Goal: Transaction & Acquisition: Book appointment/travel/reservation

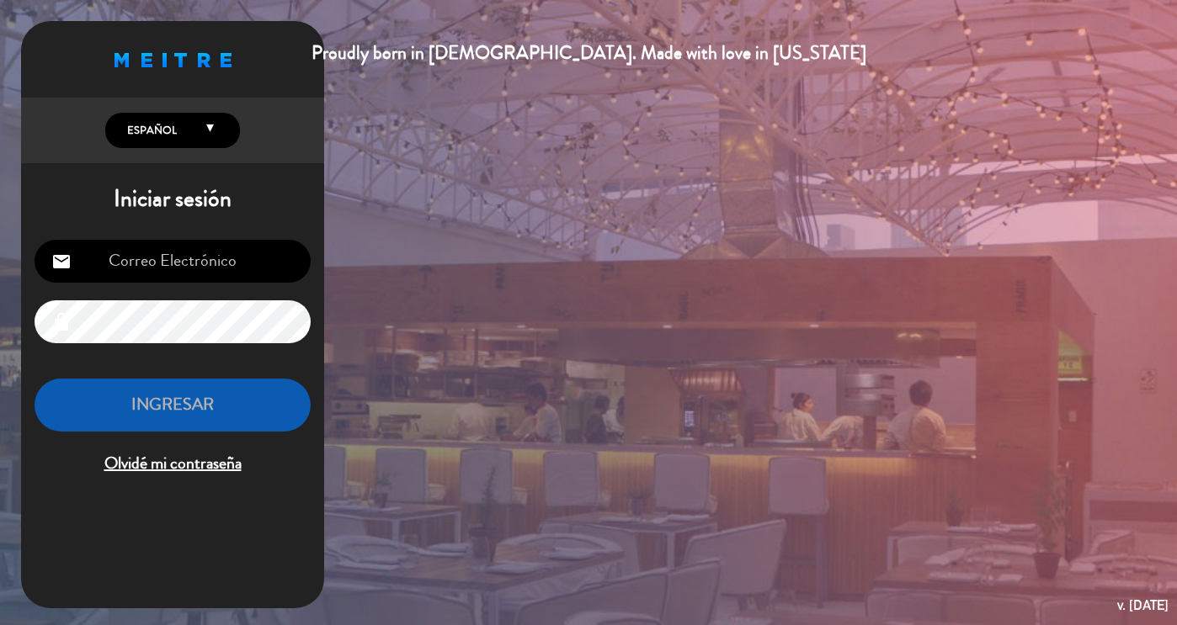
type input "[EMAIL_ADDRESS][DOMAIN_NAME]"
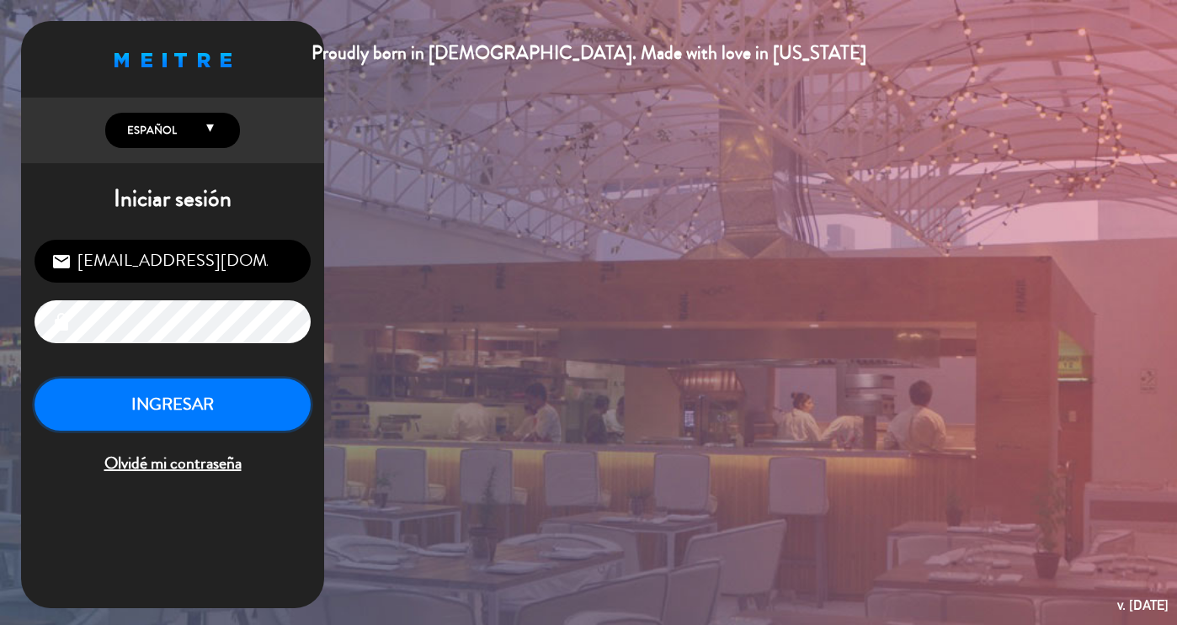
click at [157, 427] on button "INGRESAR" at bounding box center [173, 405] width 276 height 53
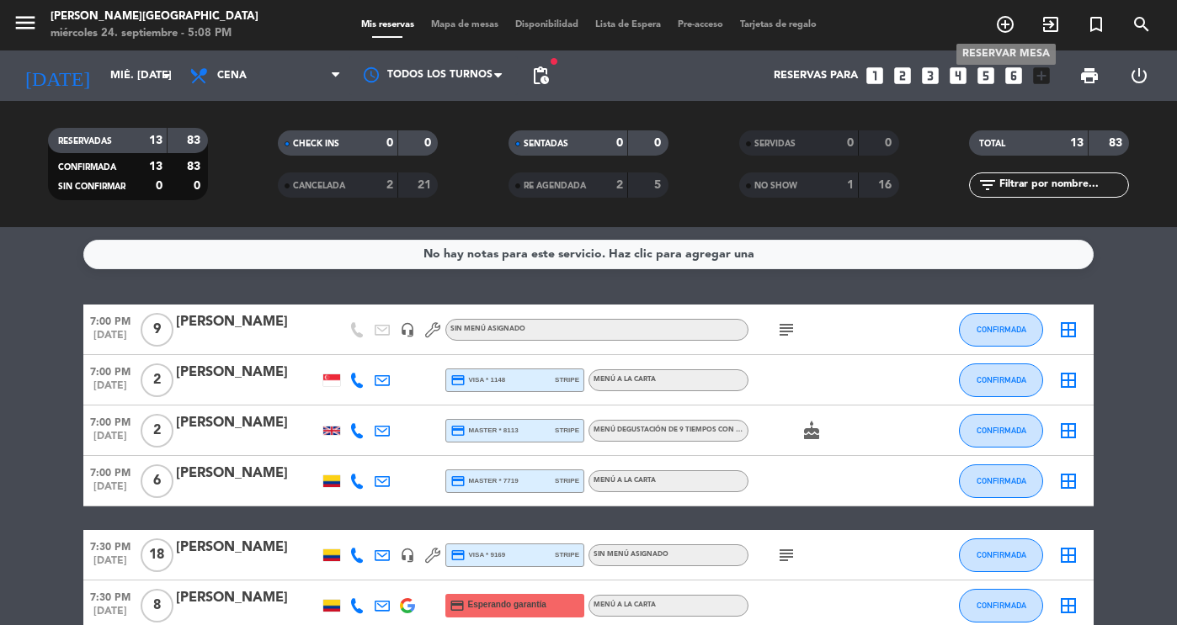
click at [1005, 24] on icon "add_circle_outline" at bounding box center [1005, 24] width 20 height 20
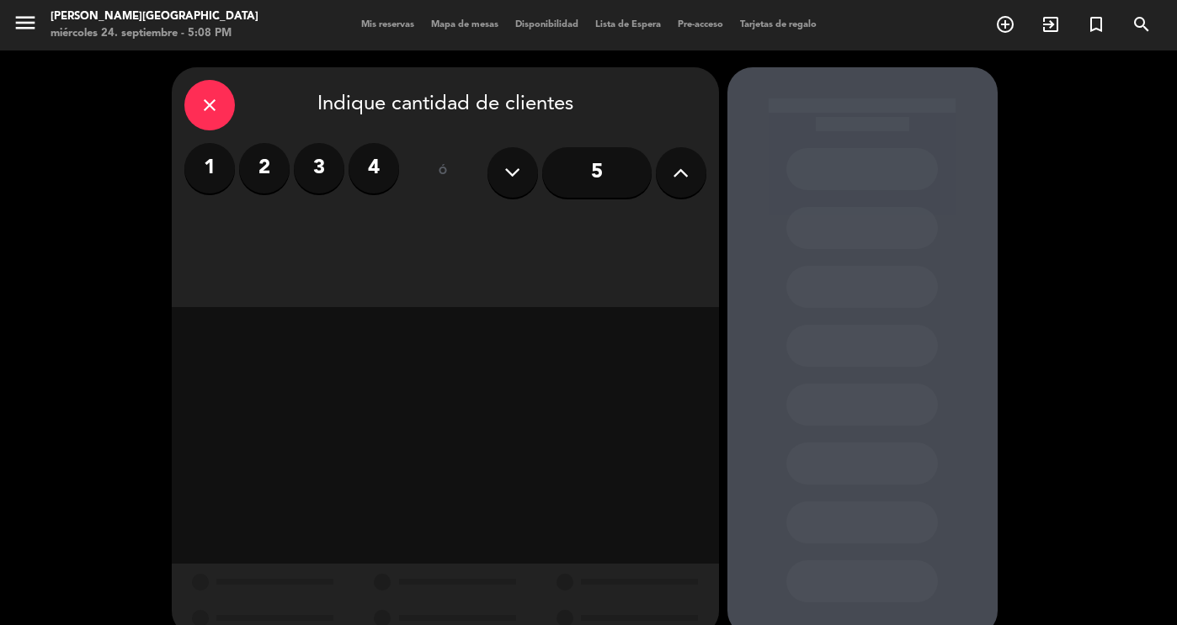
click at [367, 174] on label "4" at bounding box center [373, 168] width 51 height 51
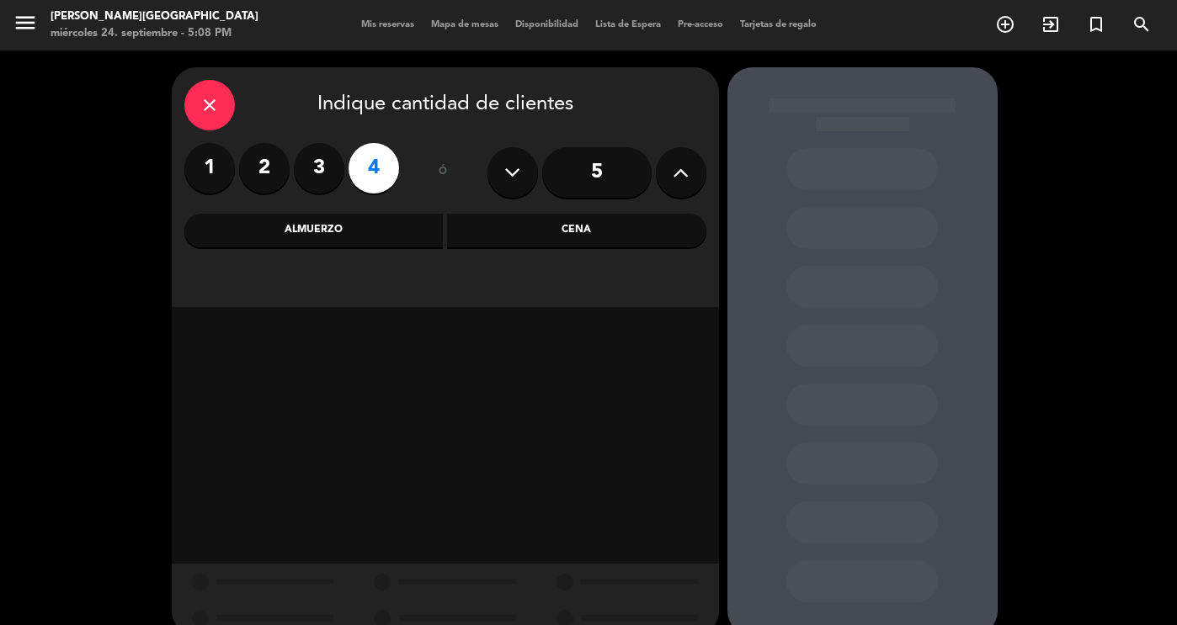
click at [495, 242] on div "Cena" at bounding box center [576, 231] width 259 height 34
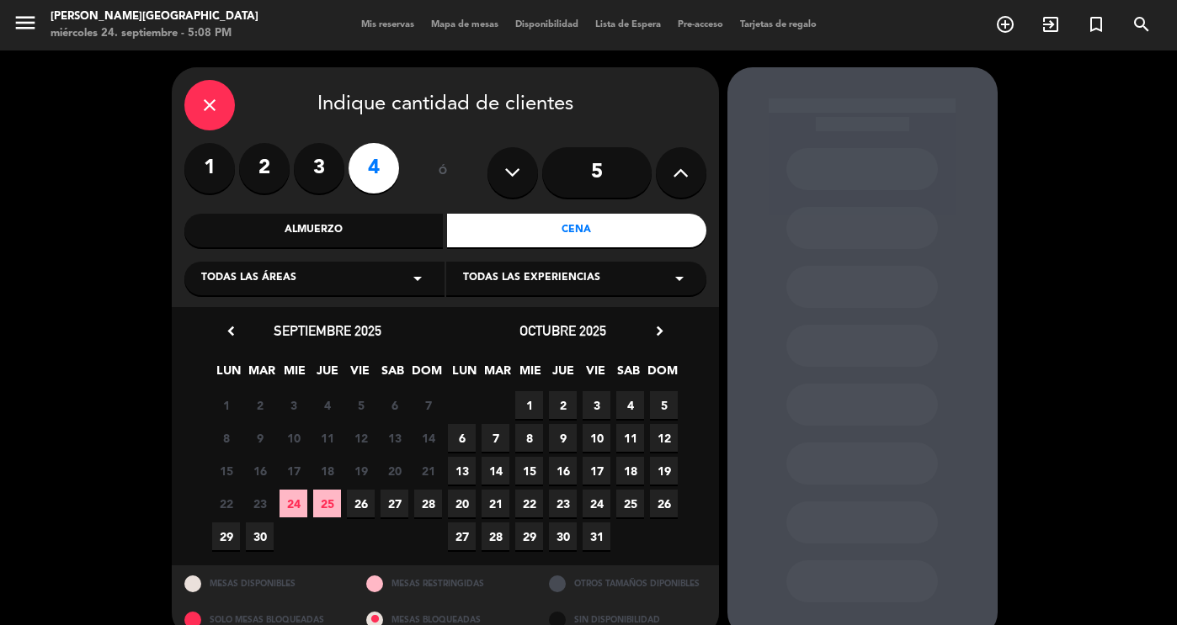
click at [303, 501] on span "24" at bounding box center [293, 504] width 28 height 28
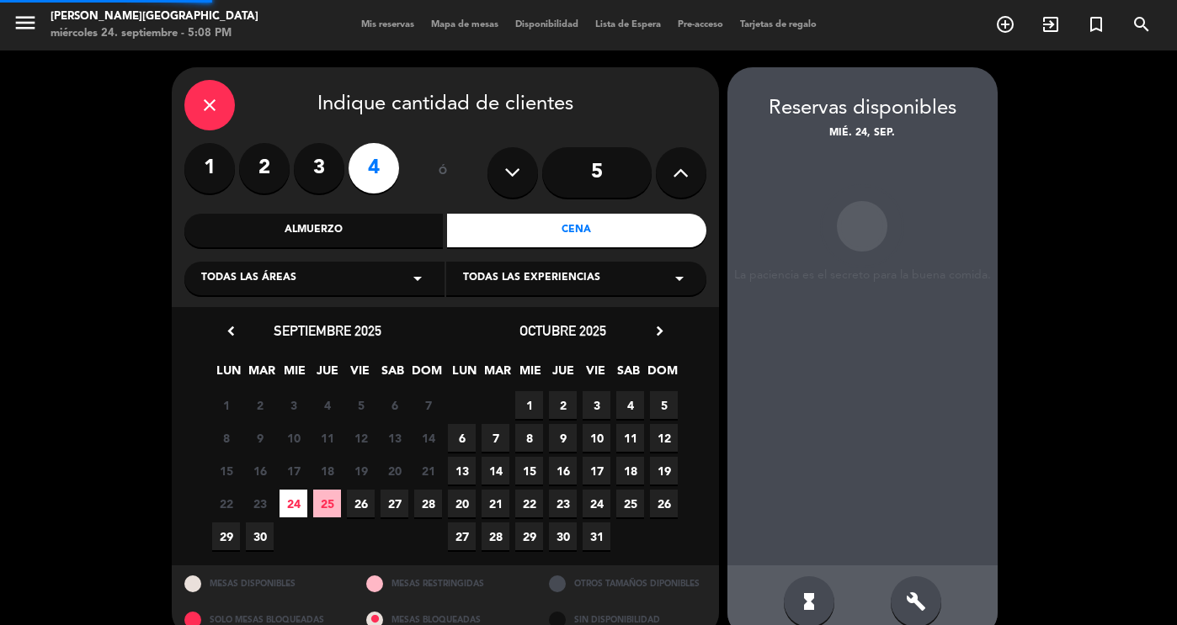
scroll to position [29, 0]
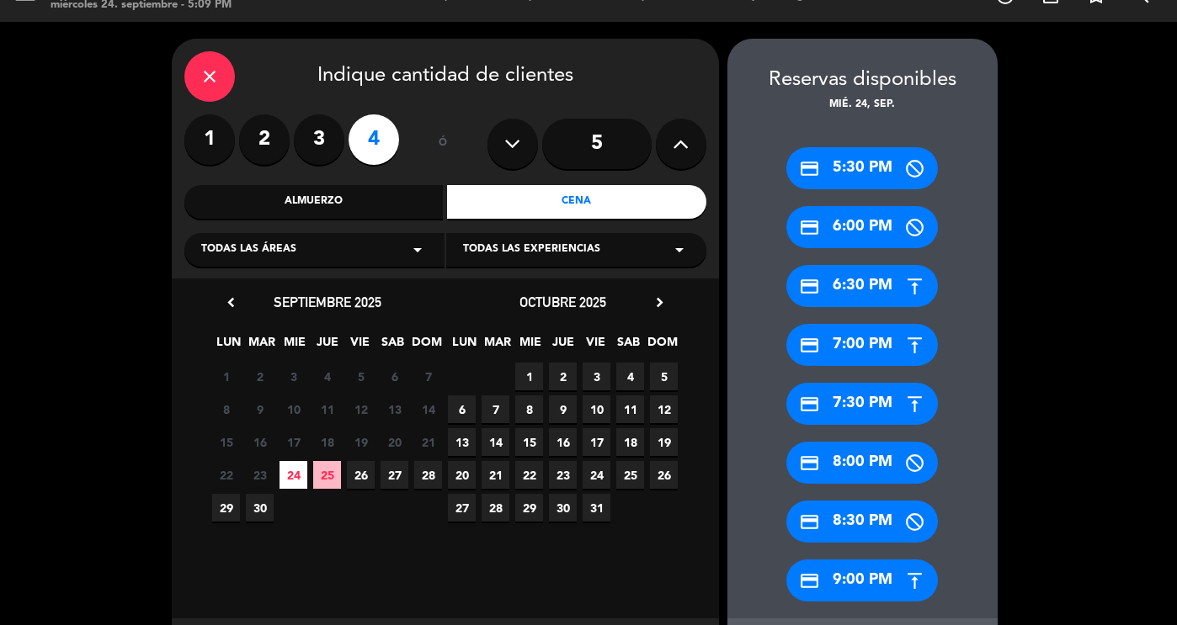
click at [871, 343] on div "credit_card 7:00 PM" at bounding box center [862, 345] width 152 height 42
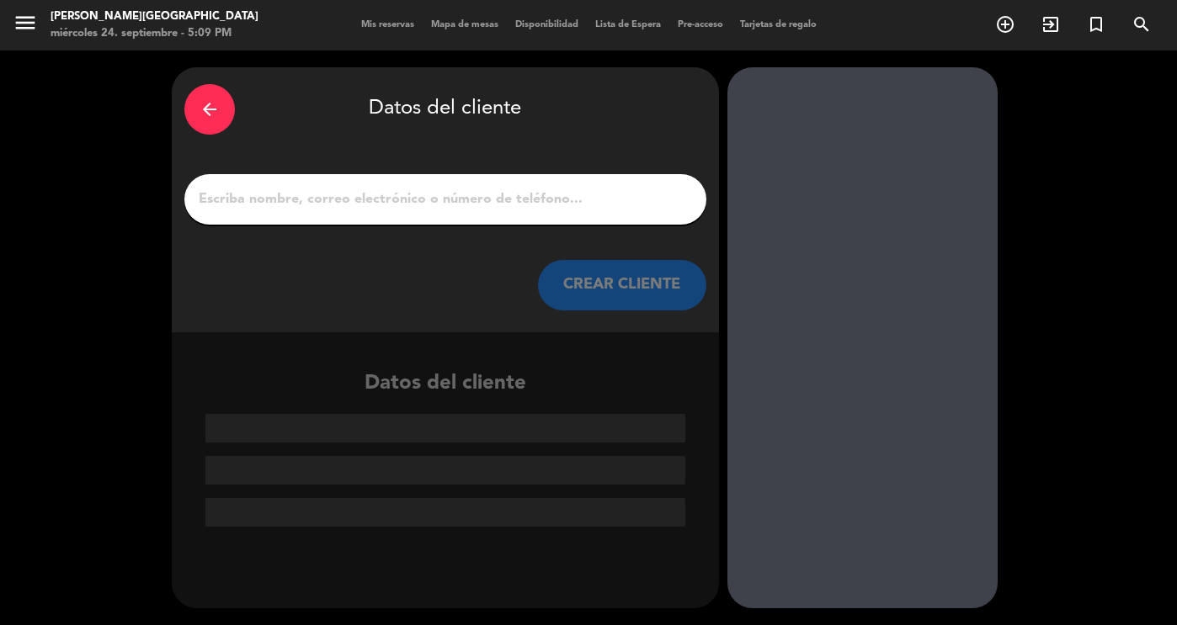
click at [455, 204] on input "1" at bounding box center [445, 200] width 497 height 24
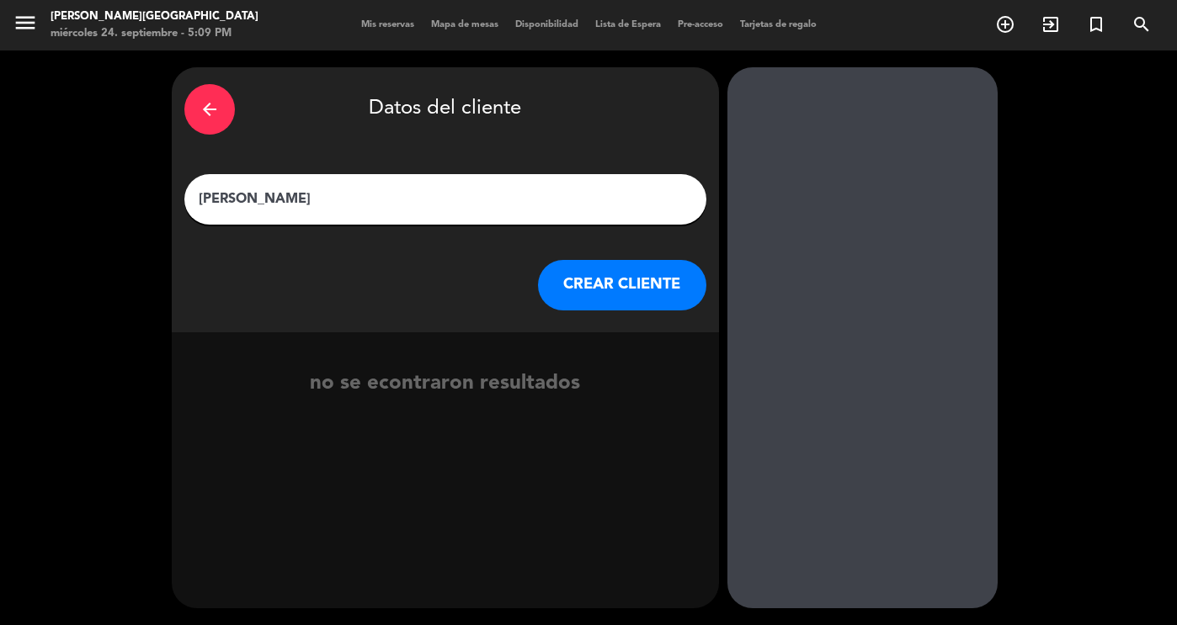
type input "[PERSON_NAME]"
click at [594, 290] on button "CREAR CLIENTE" at bounding box center [622, 285] width 168 height 51
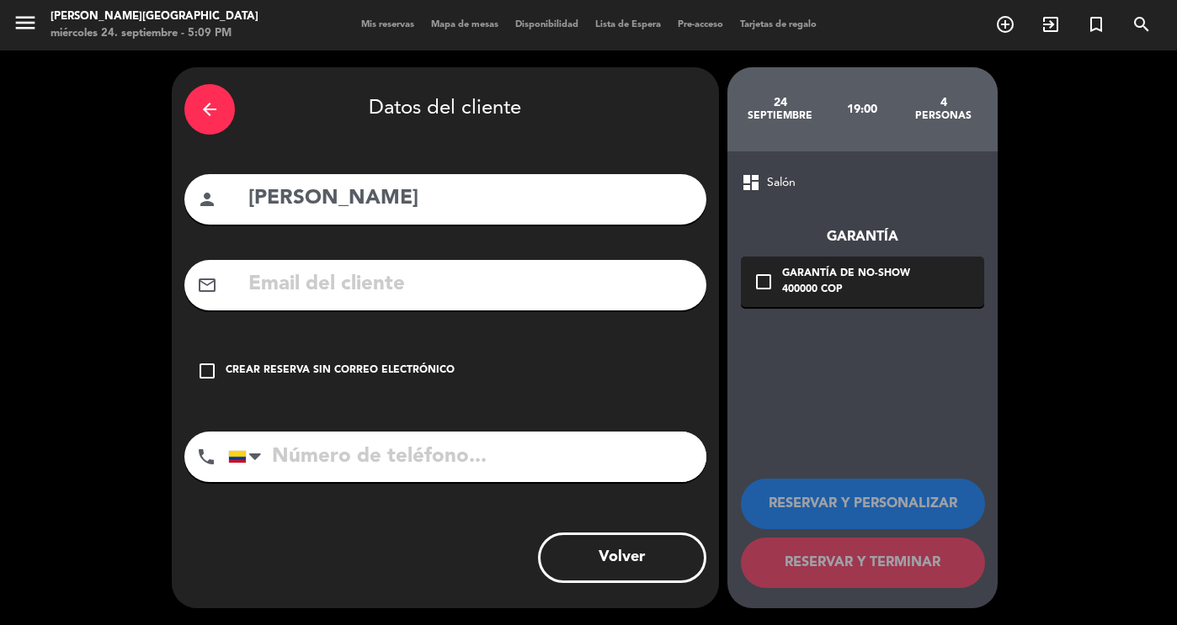
click at [594, 290] on input "text" at bounding box center [470, 285] width 447 height 35
click at [210, 376] on icon "check_box_outline_blank" at bounding box center [207, 371] width 20 height 20
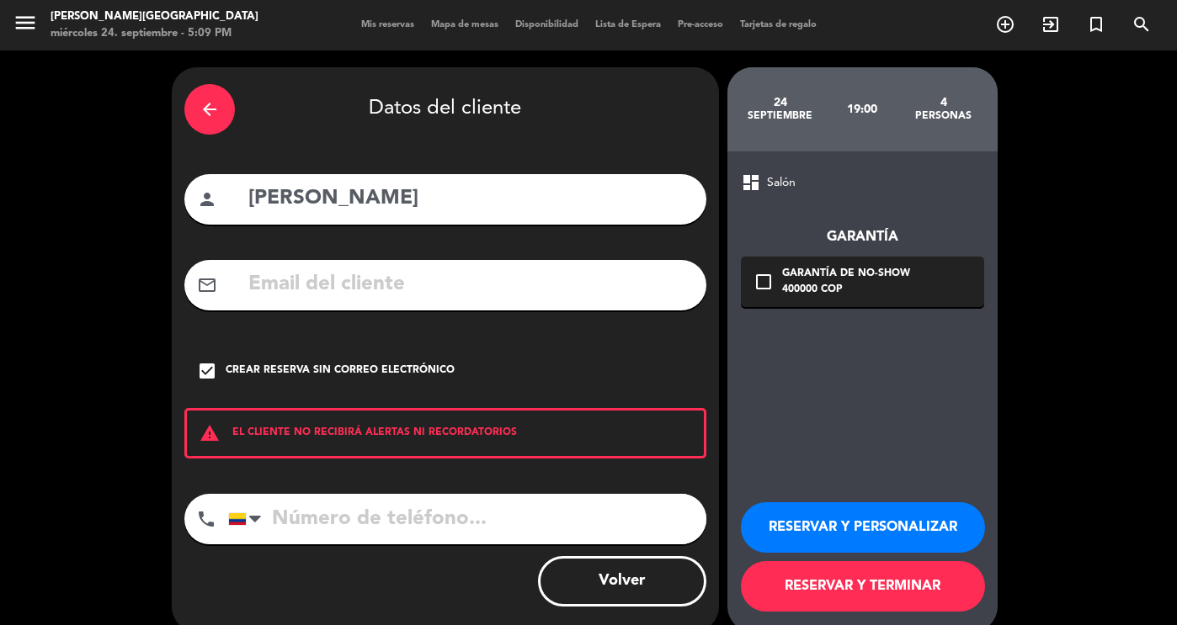
click at [316, 518] on input "tel" at bounding box center [467, 519] width 478 height 51
type input "[PHONE_NUMBER]"
click at [764, 284] on icon "check_box_outline_blank" at bounding box center [763, 282] width 20 height 20
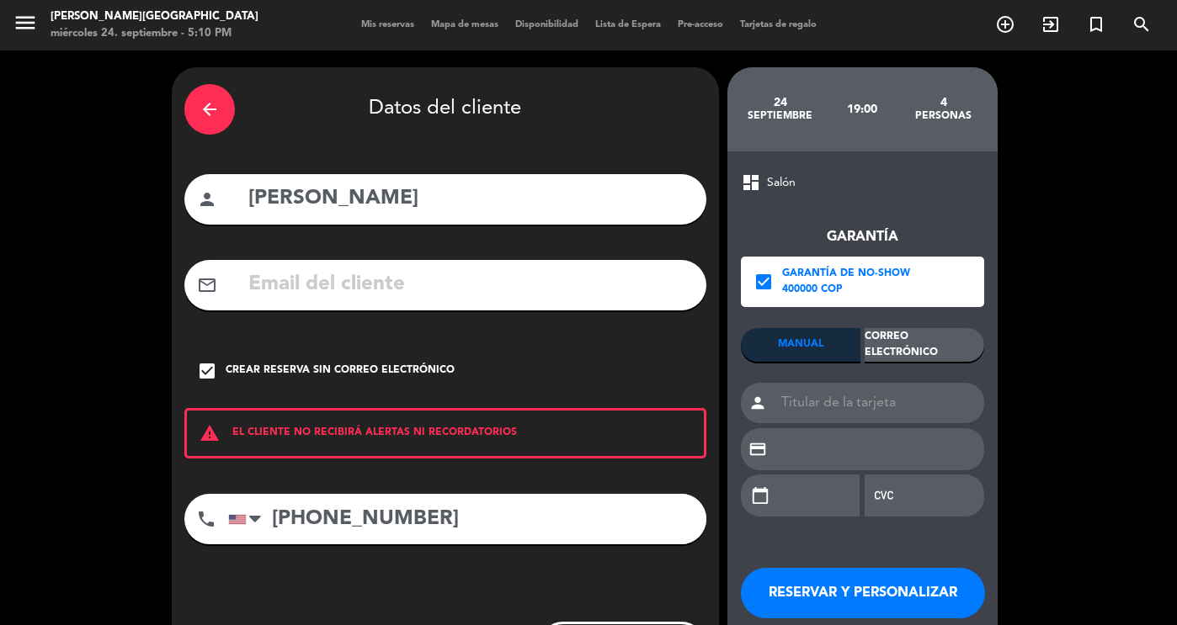
click at [901, 353] on div "Correo Electrónico" at bounding box center [924, 345] width 120 height 34
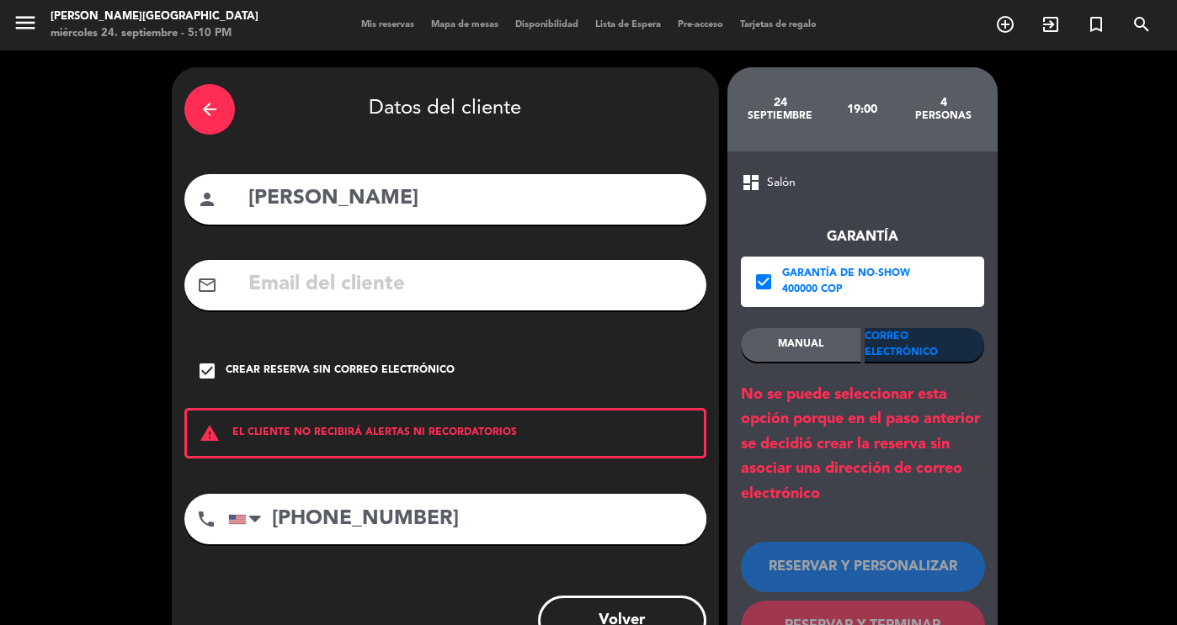
click at [764, 283] on icon "check_box" at bounding box center [763, 282] width 20 height 20
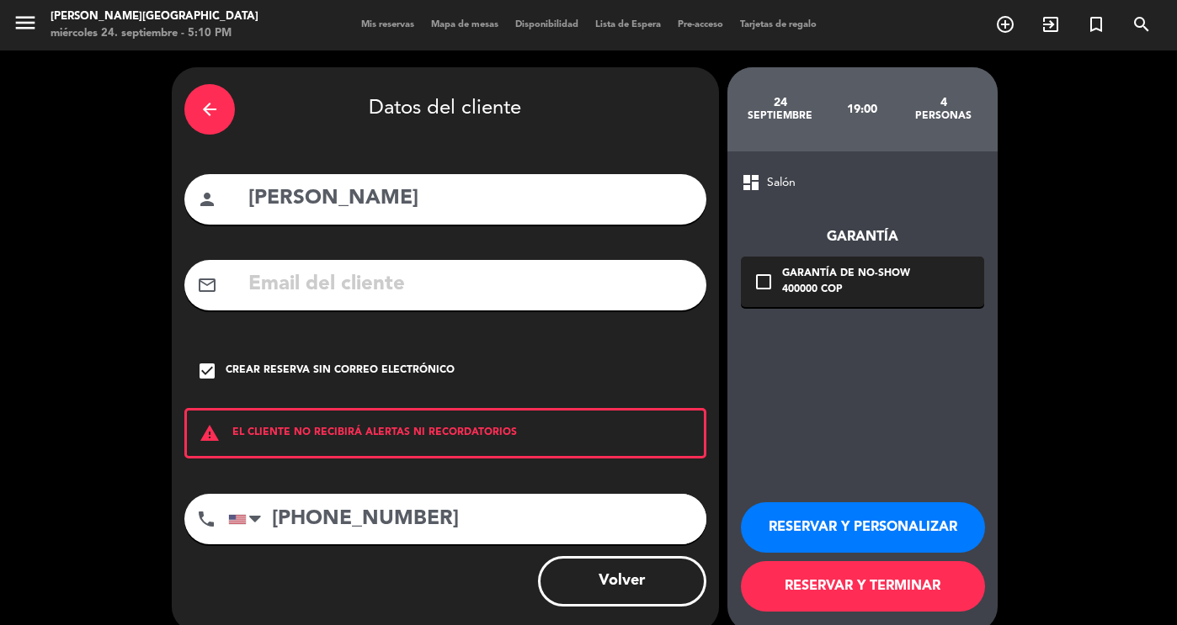
click at [894, 523] on button "RESERVAR Y PERSONALIZAR" at bounding box center [863, 528] width 244 height 51
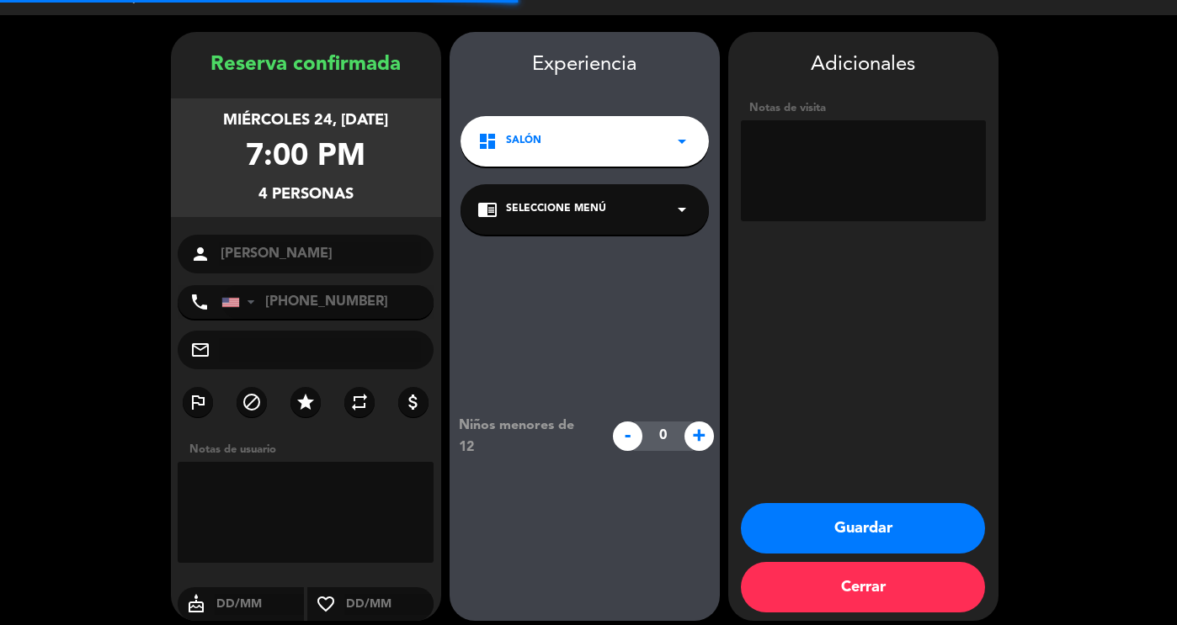
scroll to position [47, 0]
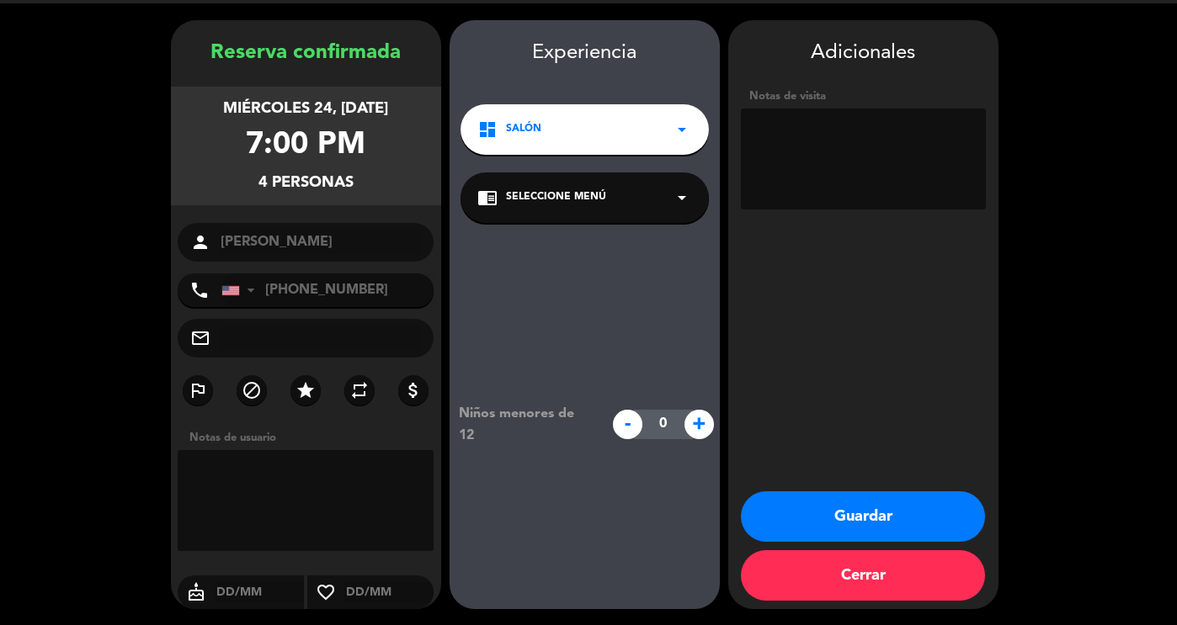
click at [877, 181] on textarea at bounding box center [863, 159] width 245 height 101
type textarea "reservo [PERSON_NAME] - Bastion"
click at [853, 508] on button "Guardar" at bounding box center [863, 517] width 244 height 51
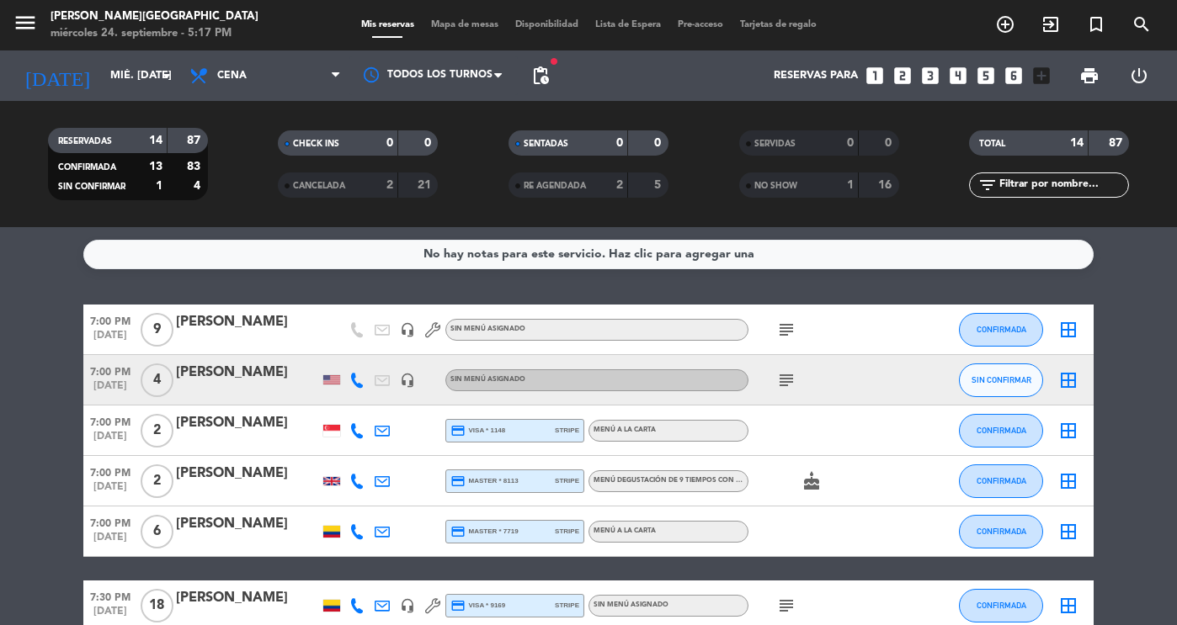
click at [258, 383] on div "[PERSON_NAME]" at bounding box center [247, 373] width 143 height 22
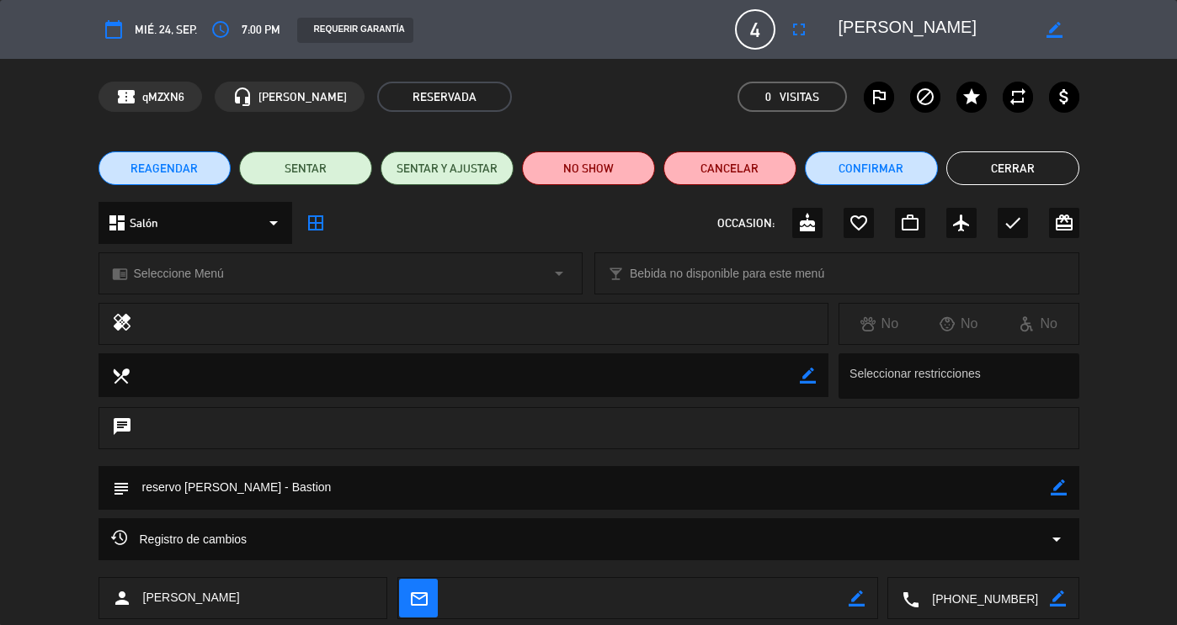
click at [1057, 25] on icon "border_color" at bounding box center [1054, 30] width 16 height 16
click at [840, 31] on textarea at bounding box center [934, 29] width 193 height 30
type textarea "[PERSON_NAME]"
click at [1057, 29] on icon at bounding box center [1054, 30] width 16 height 16
